Goal: Transaction & Acquisition: Purchase product/service

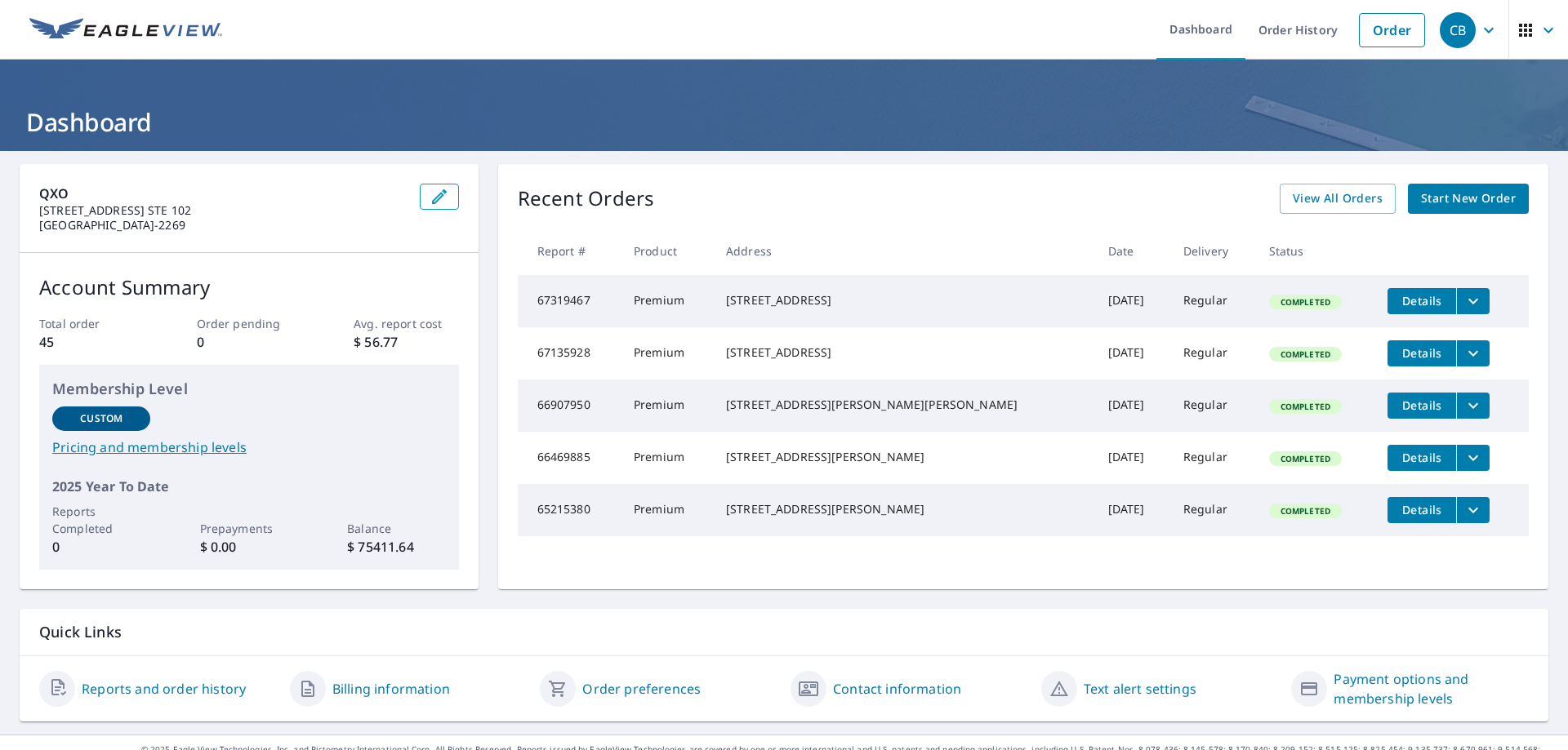
click at [1450, 199] on span "Start New Order" at bounding box center [1468, 199] width 94 height 20
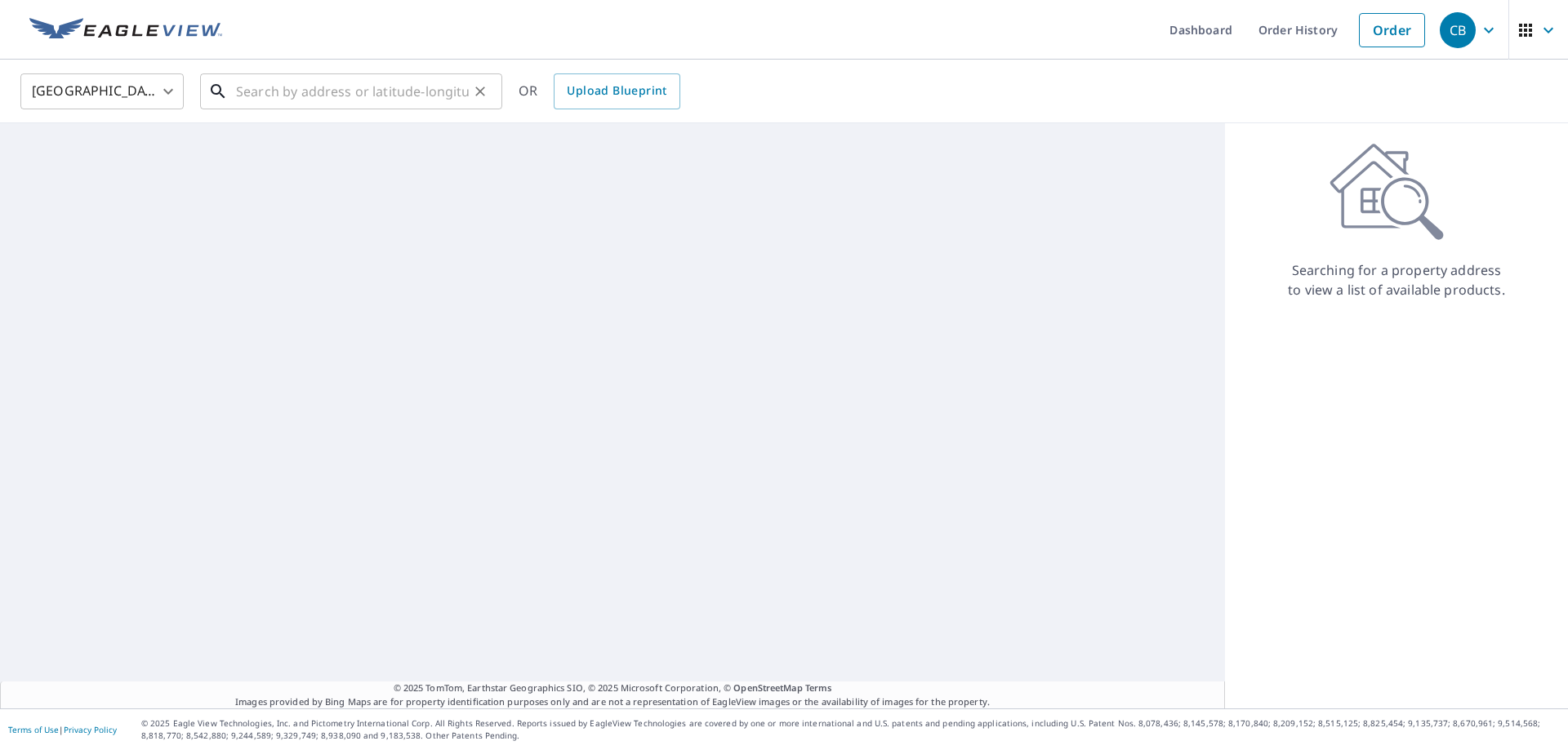
click at [302, 90] on input "text" at bounding box center [352, 91] width 233 height 45
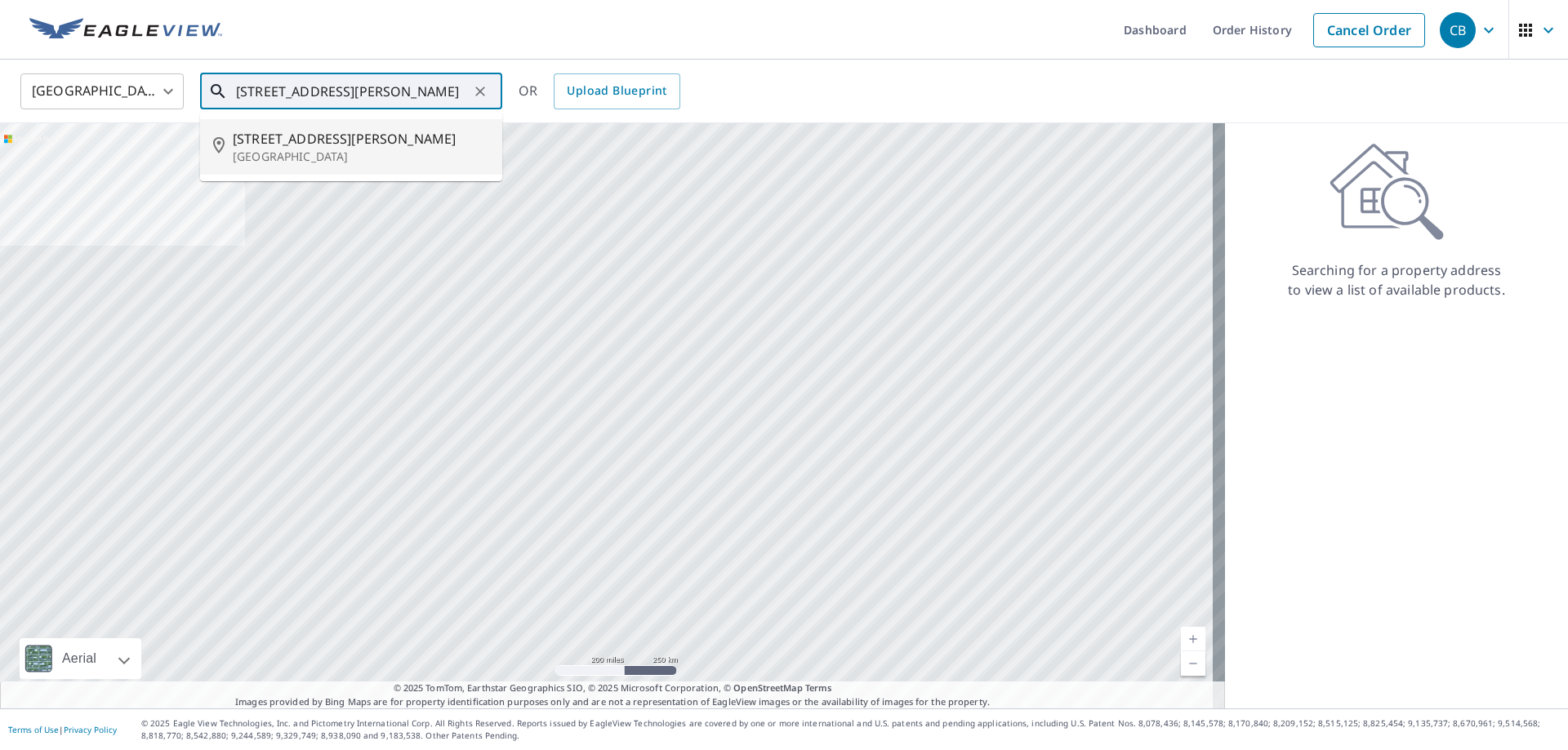
click at [289, 143] on span "[STREET_ADDRESS][PERSON_NAME]" at bounding box center [361, 139] width 256 height 19
type input "[STREET_ADDRESS][PERSON_NAME][PERSON_NAME]"
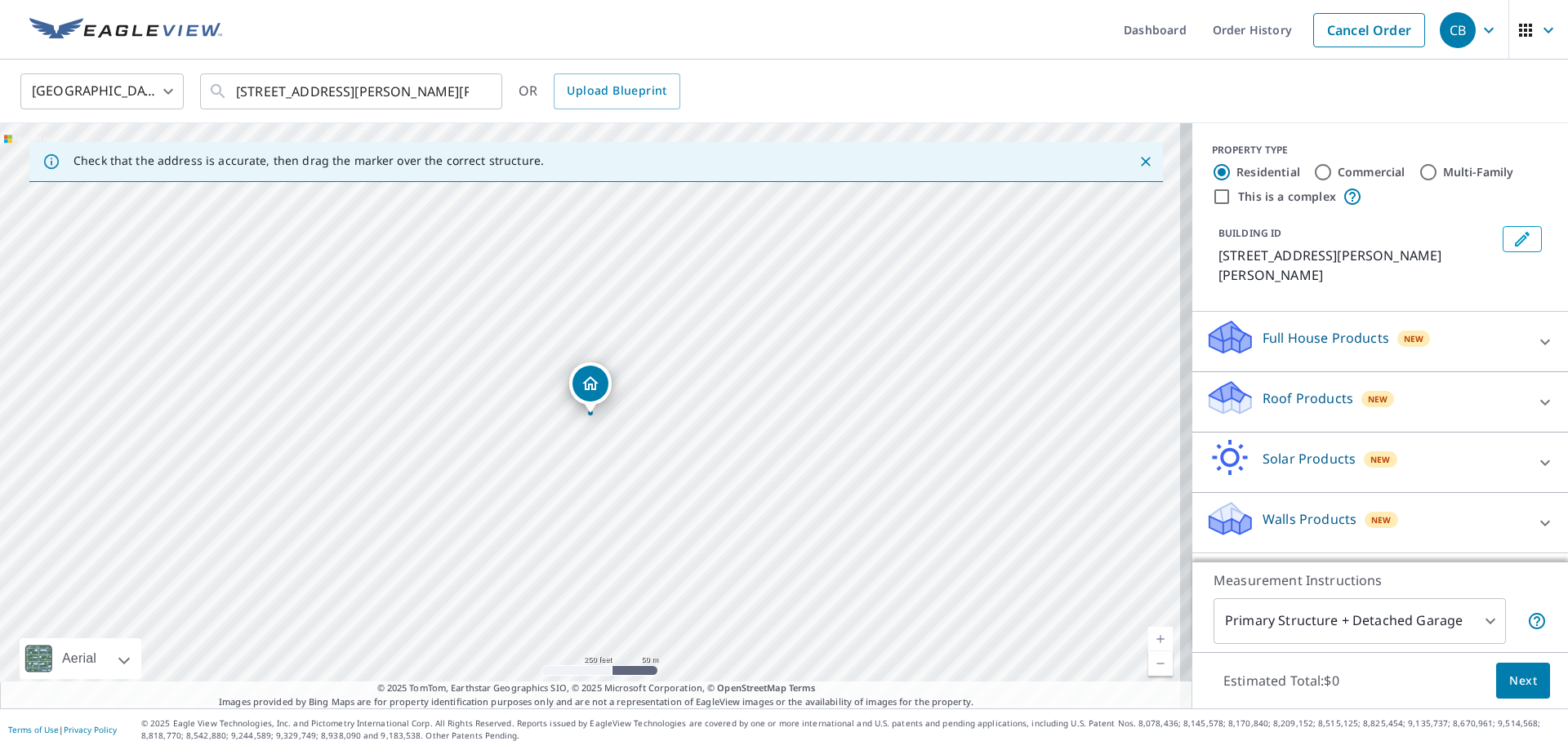
click at [1362, 391] on div "New" at bounding box center [1378, 400] width 33 height 17
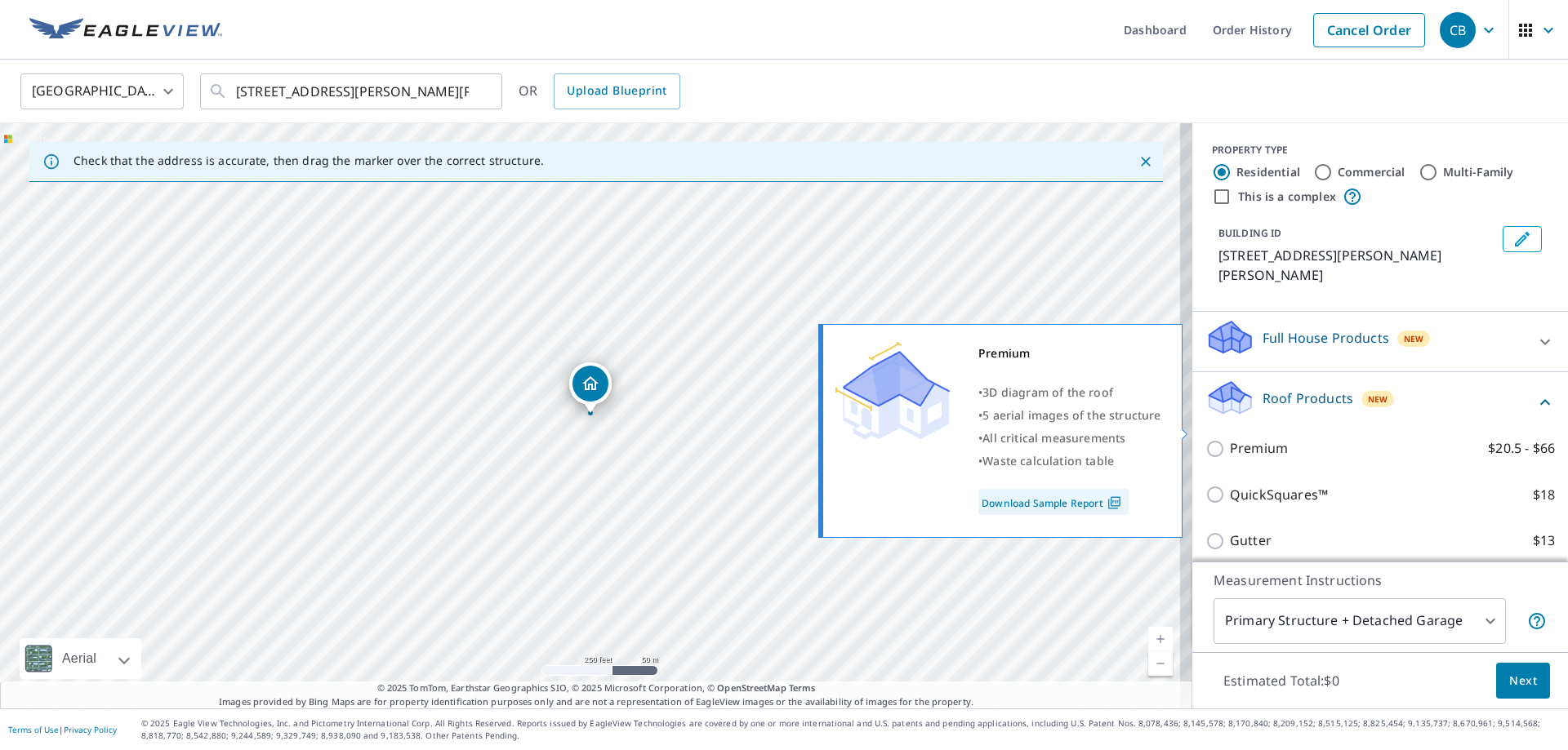
click at [1341, 438] on label "Premium $20.5 - $66" at bounding box center [1392, 449] width 325 height 20
click at [1230, 439] on input "Premium $20.5 - $66" at bounding box center [1217, 449] width 24 height 19
checkbox input "true"
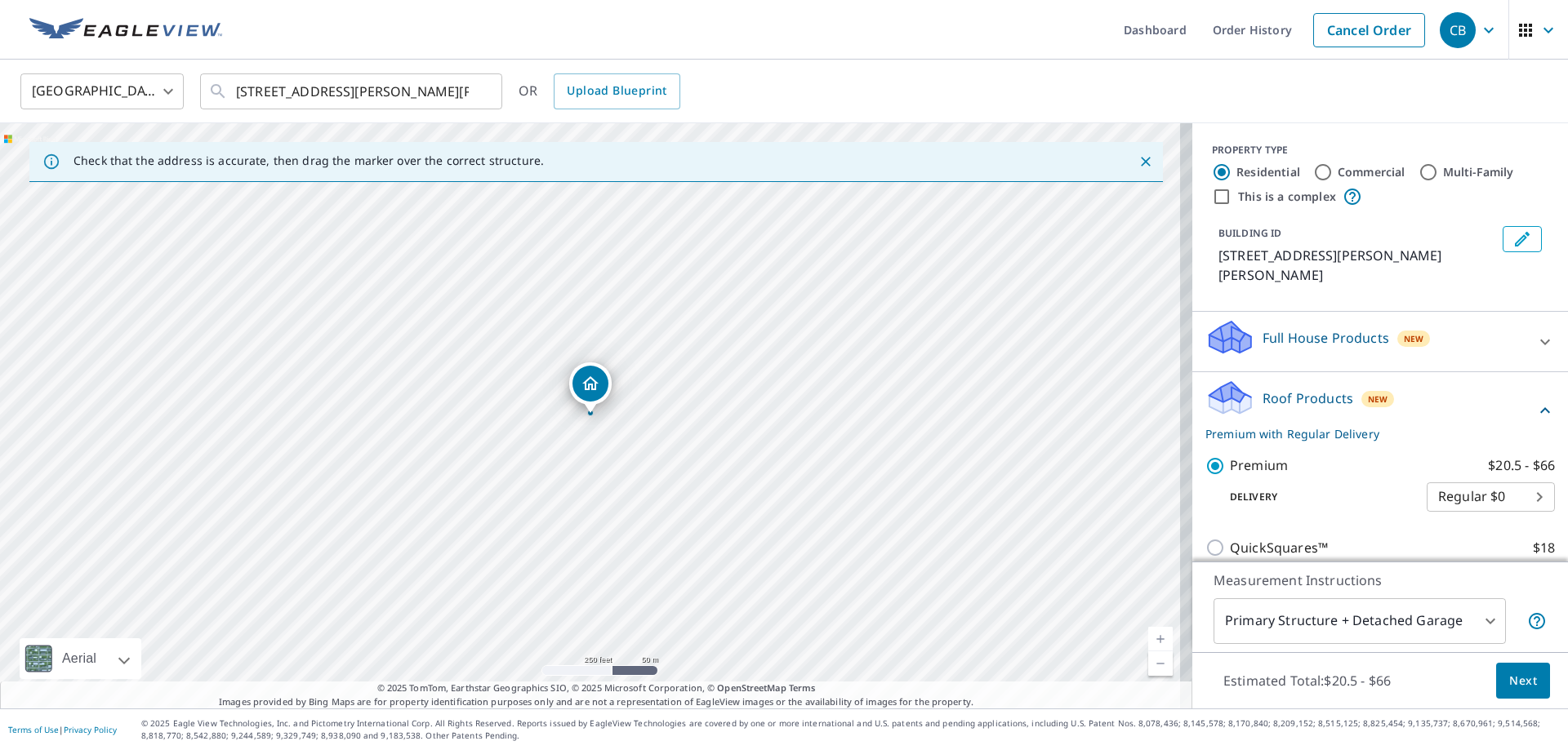
click at [1513, 687] on span "Next" at bounding box center [1524, 682] width 28 height 20
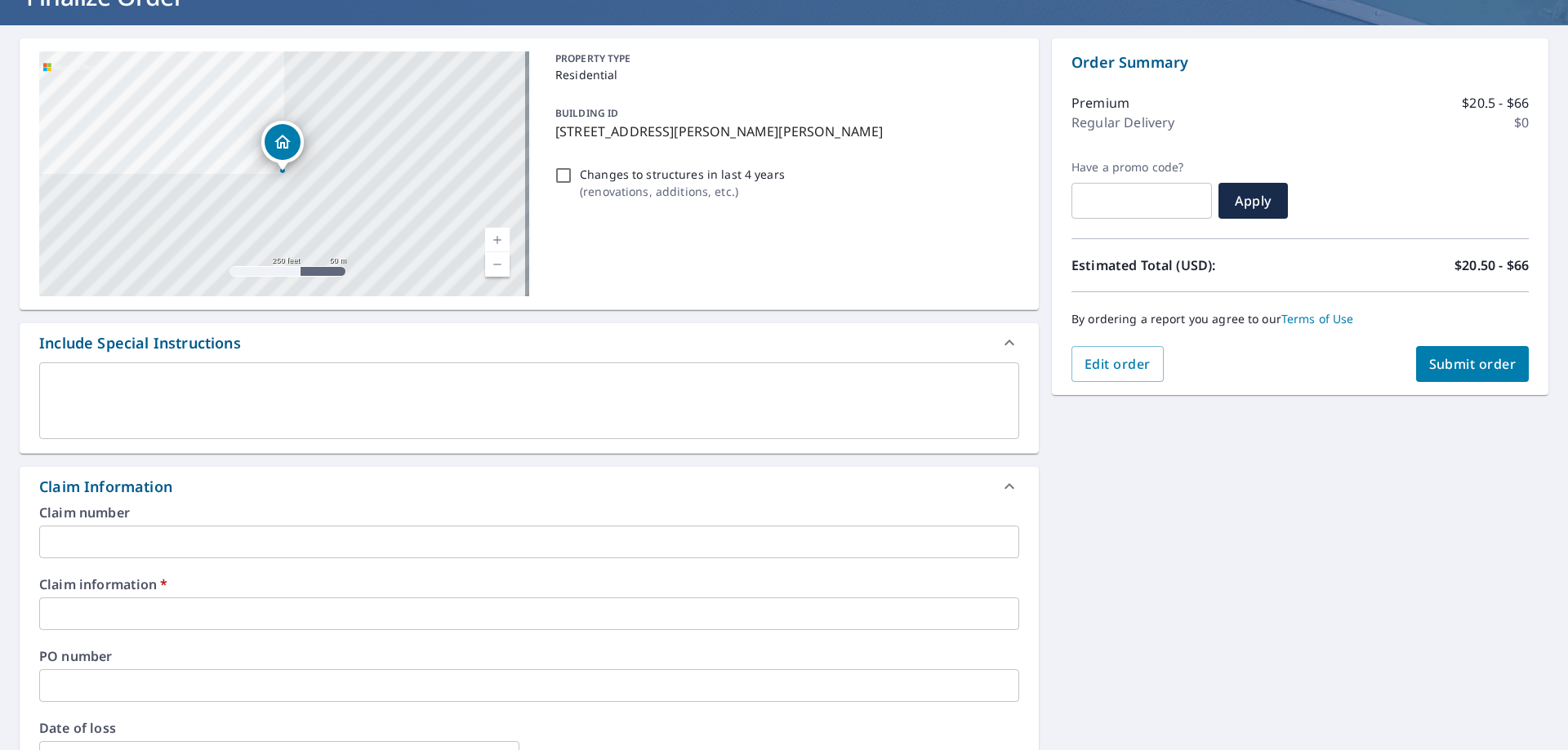
scroll to position [245, 0]
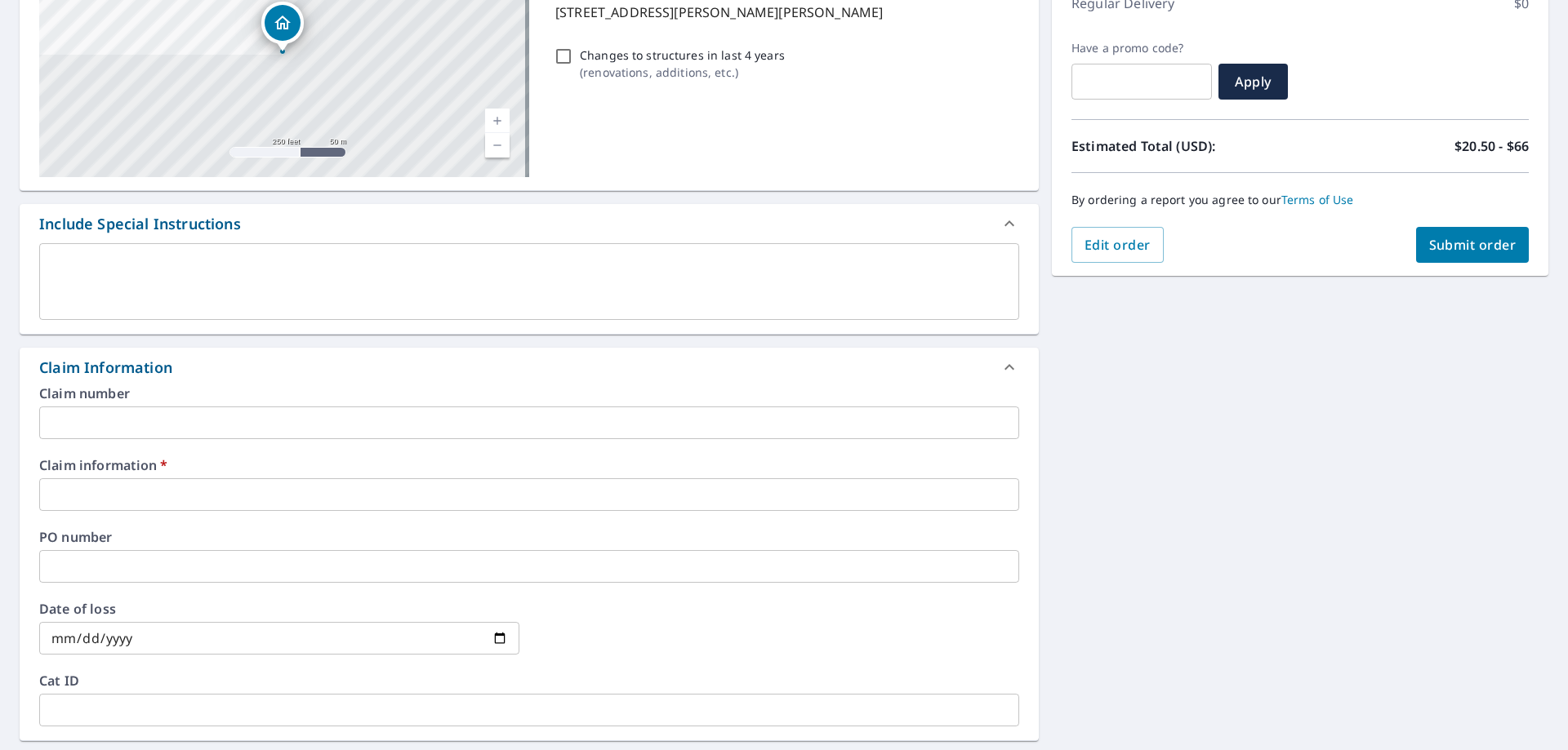
click at [201, 491] on input "text" at bounding box center [529, 494] width 981 height 32
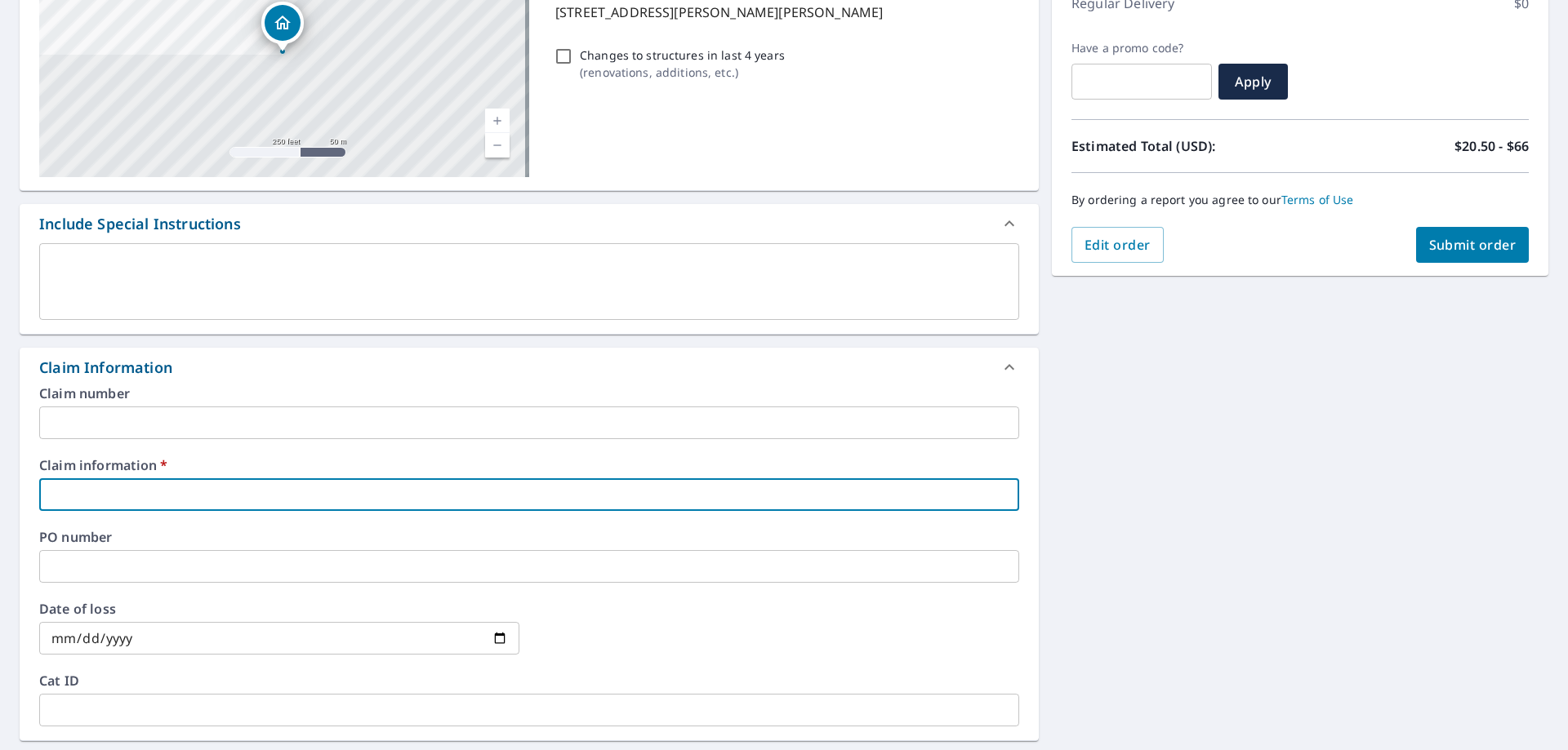
type input "4"
checkbox input "true"
type input "40"
checkbox input "true"
type input "409"
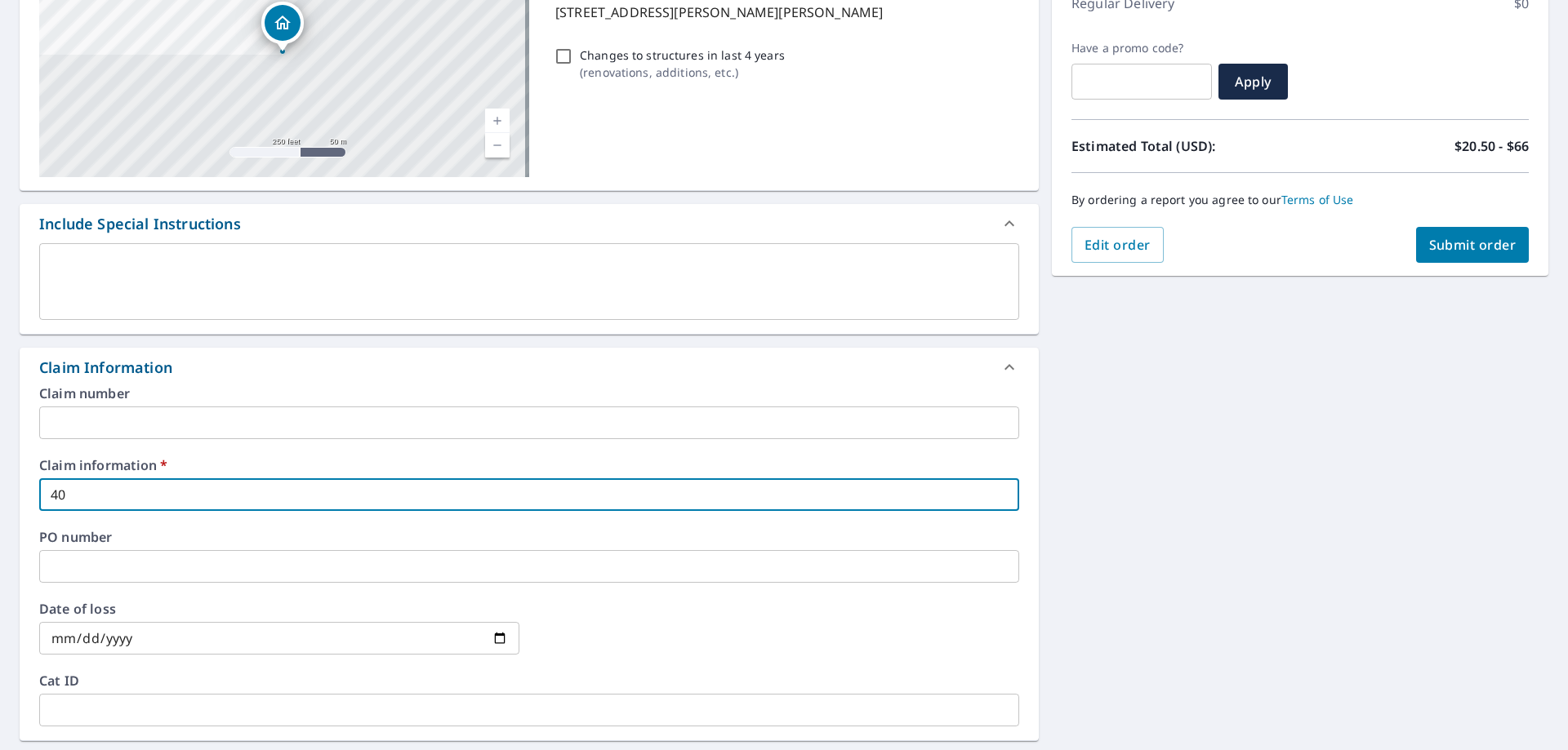
checkbox input "true"
type input "4091"
checkbox input "true"
type input "40915"
checkbox input "true"
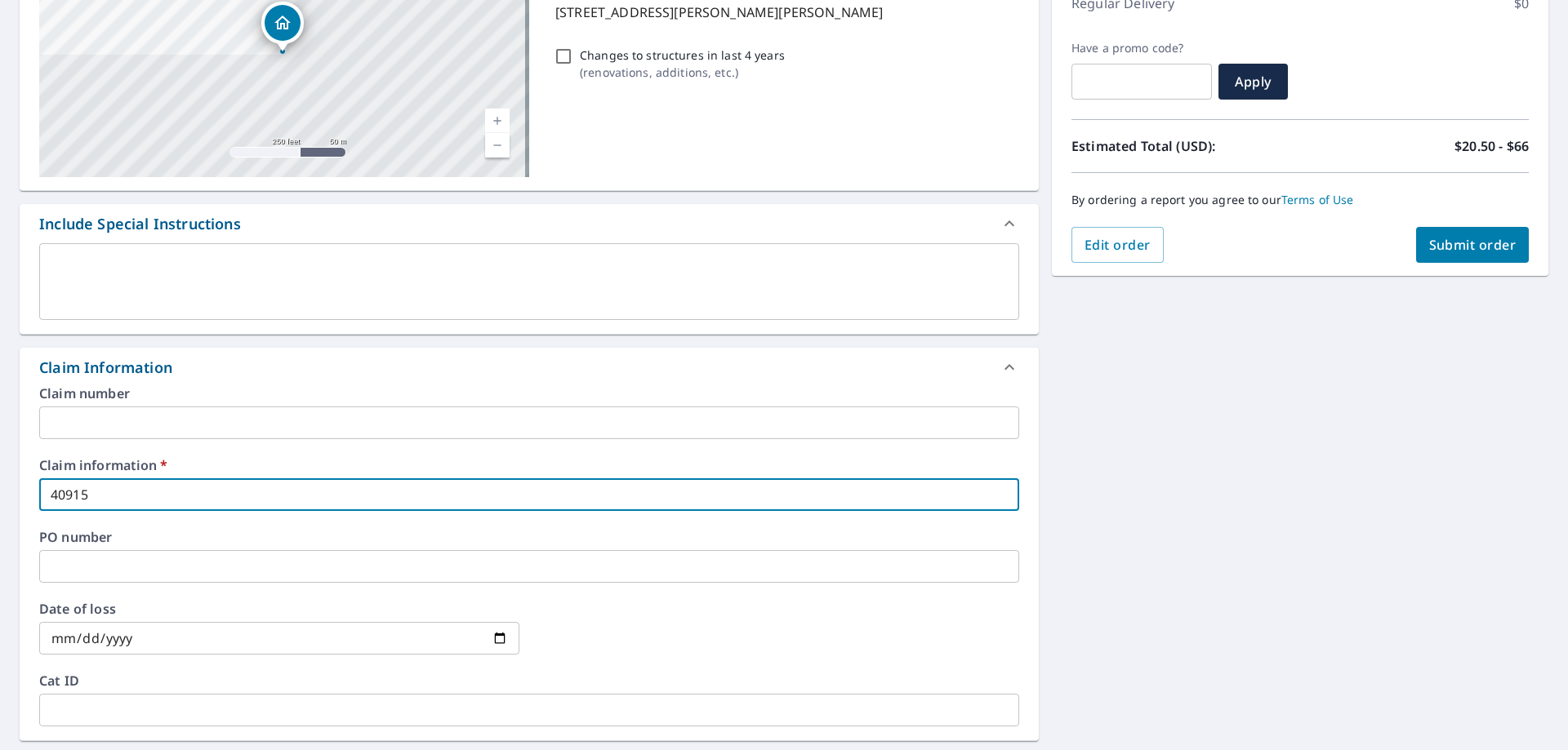
type input "409156"
checkbox input "true"
type input "409156"
click at [1471, 230] on button "Submit order" at bounding box center [1473, 244] width 114 height 36
checkbox input "true"
